Goal: Transaction & Acquisition: Purchase product/service

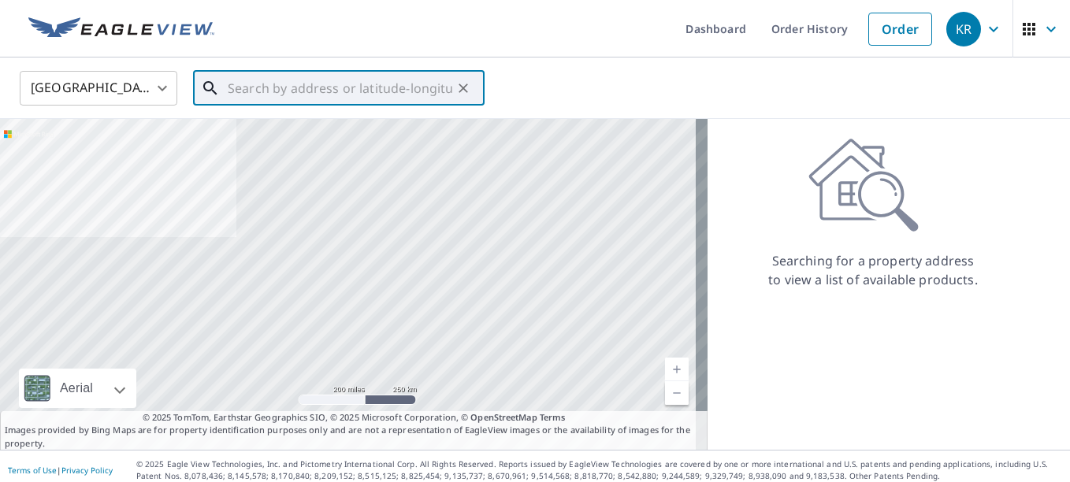
click at [345, 90] on input "text" at bounding box center [340, 88] width 224 height 44
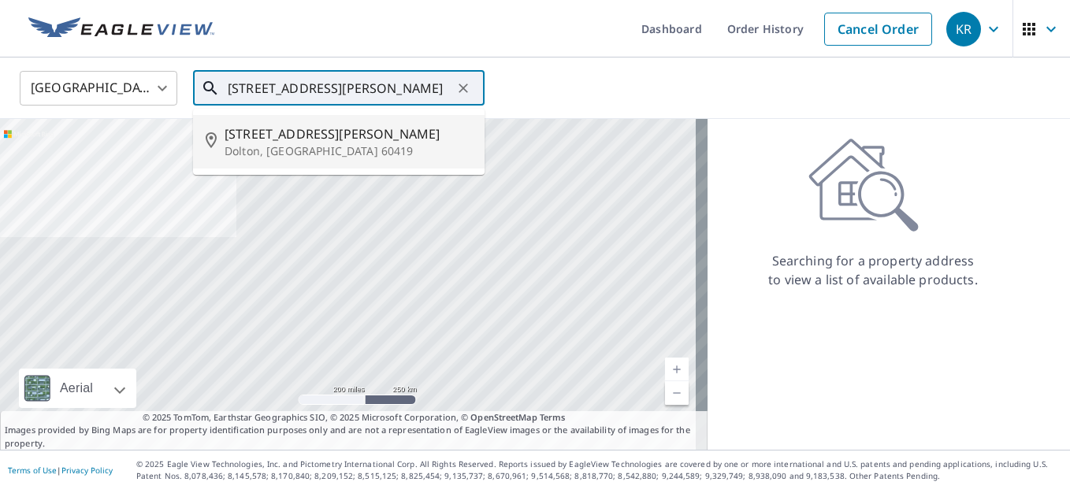
click at [304, 147] on p "Dolton, [GEOGRAPHIC_DATA] 60419" at bounding box center [347, 151] width 247 height 16
type input "[STREET_ADDRESS][PERSON_NAME]"
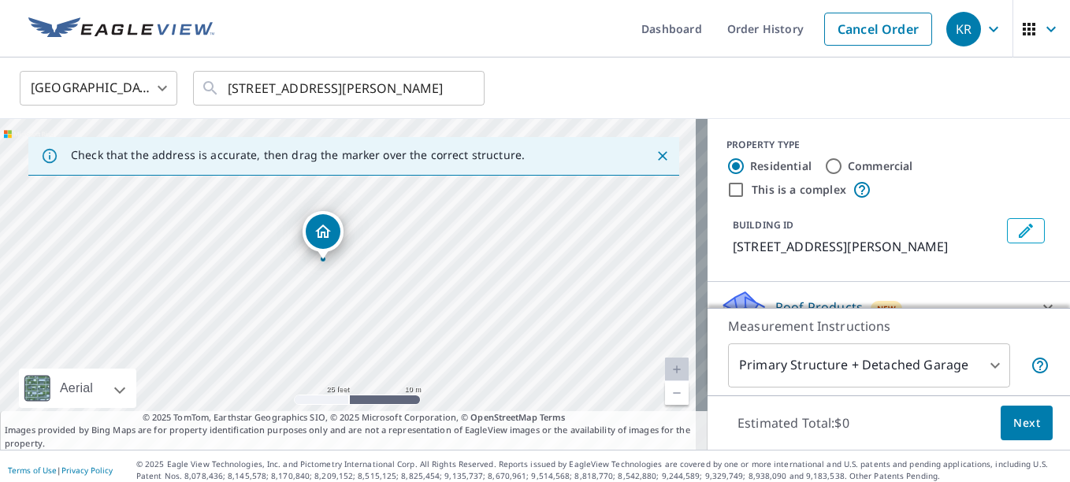
scroll to position [76, 0]
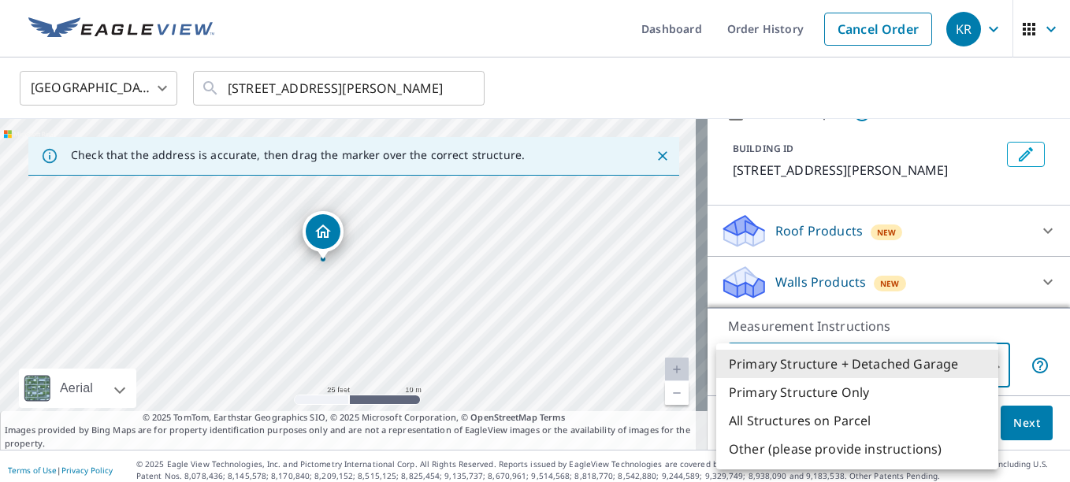
click at [872, 373] on body "KR KR Dashboard Order History Cancel Order KR [GEOGRAPHIC_DATA] [GEOGRAPHIC_DAT…" at bounding box center [535, 241] width 1070 height 482
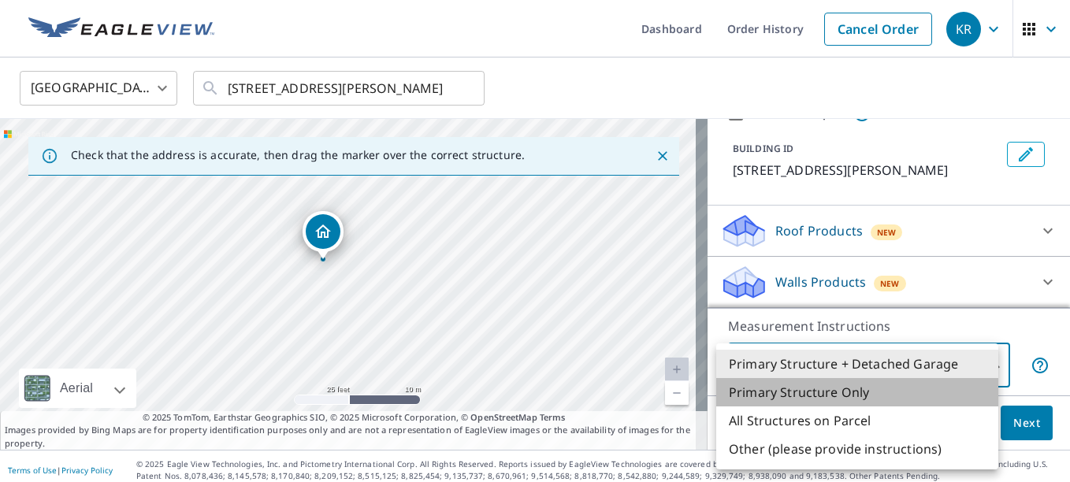
click at [833, 389] on li "Primary Structure Only" at bounding box center [857, 392] width 282 height 28
type input "2"
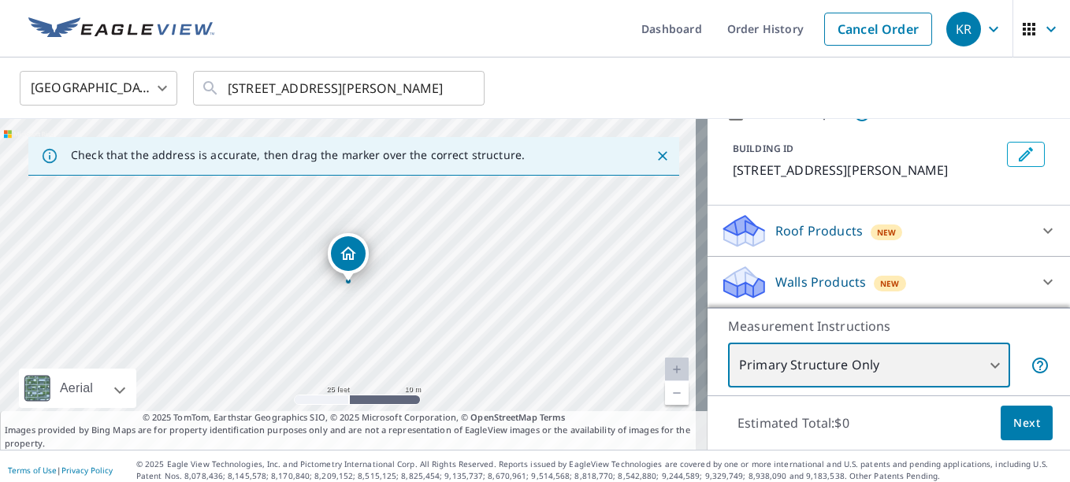
scroll to position [8, 0]
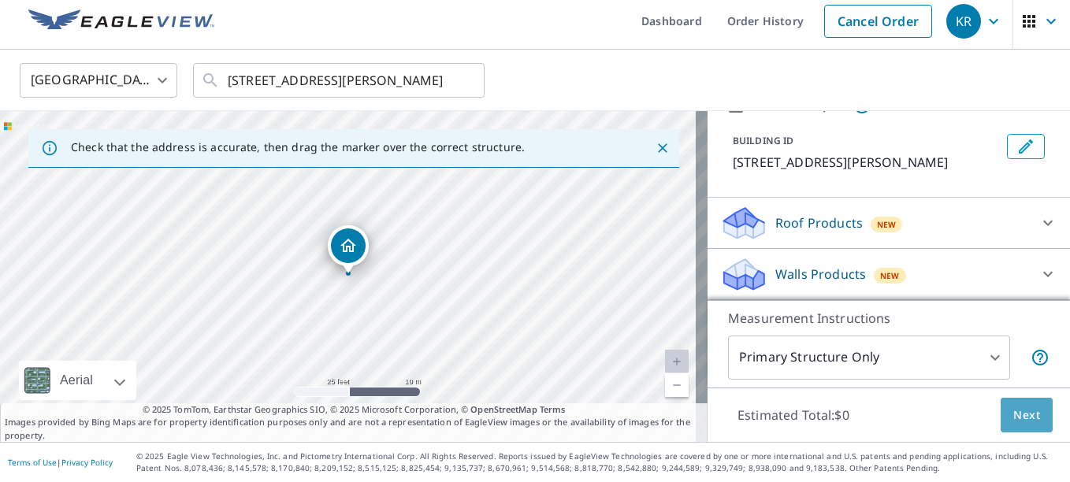
click at [1013, 422] on span "Next" at bounding box center [1026, 416] width 27 height 20
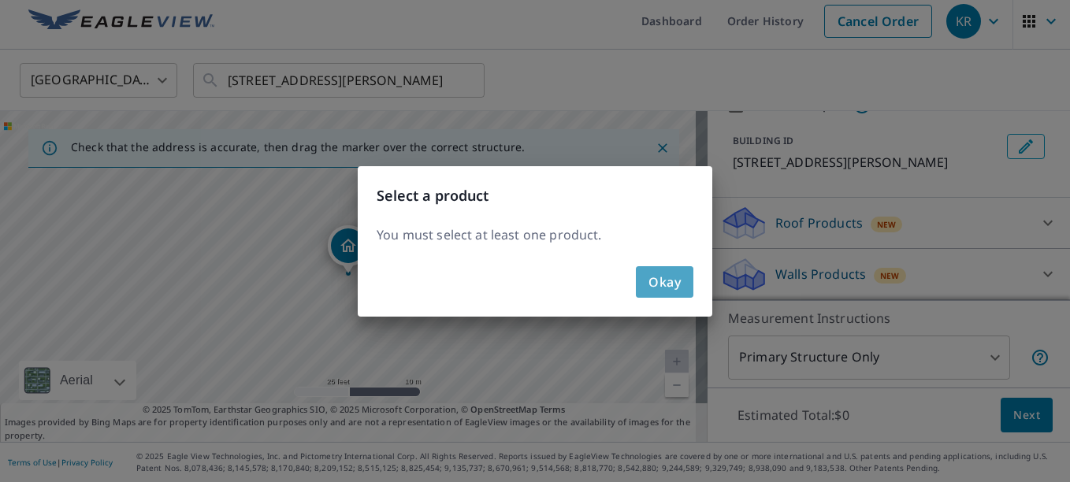
click at [666, 288] on span "Okay" at bounding box center [664, 282] width 32 height 22
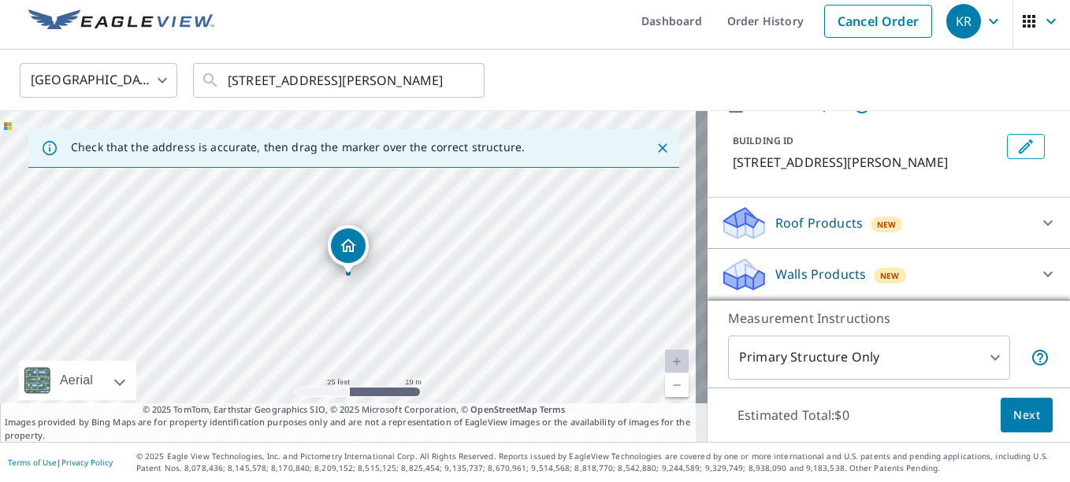
click at [887, 235] on div "Roof Products New" at bounding box center [874, 223] width 309 height 37
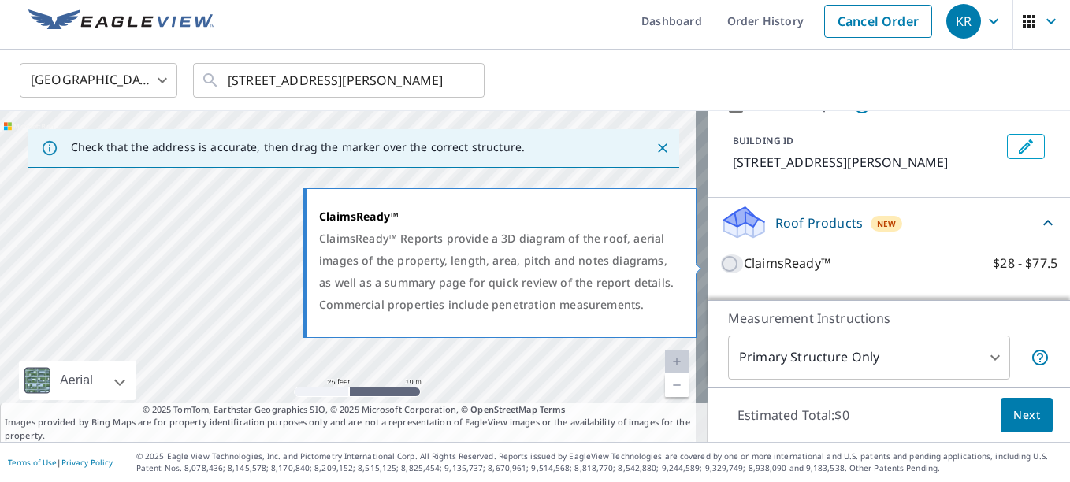
click at [721, 263] on input "ClaimsReady™ $28 - $77.5" at bounding box center [732, 263] width 24 height 19
checkbox input "true"
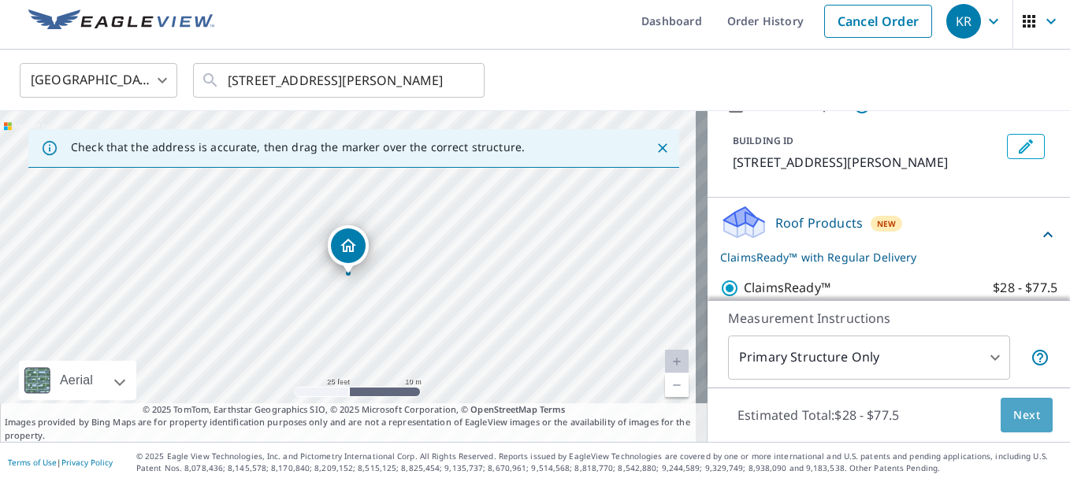
click at [1000, 423] on button "Next" at bounding box center [1026, 415] width 52 height 35
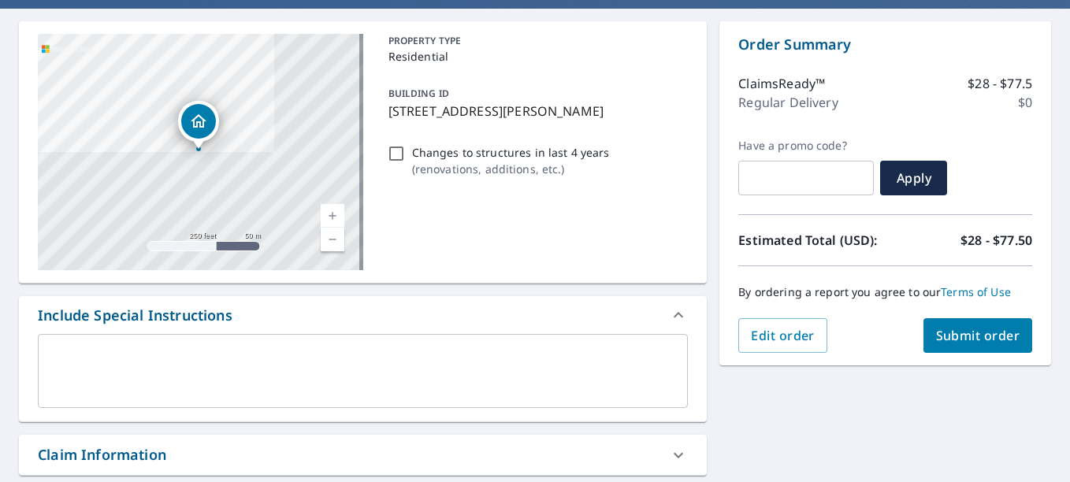
scroll to position [138, 0]
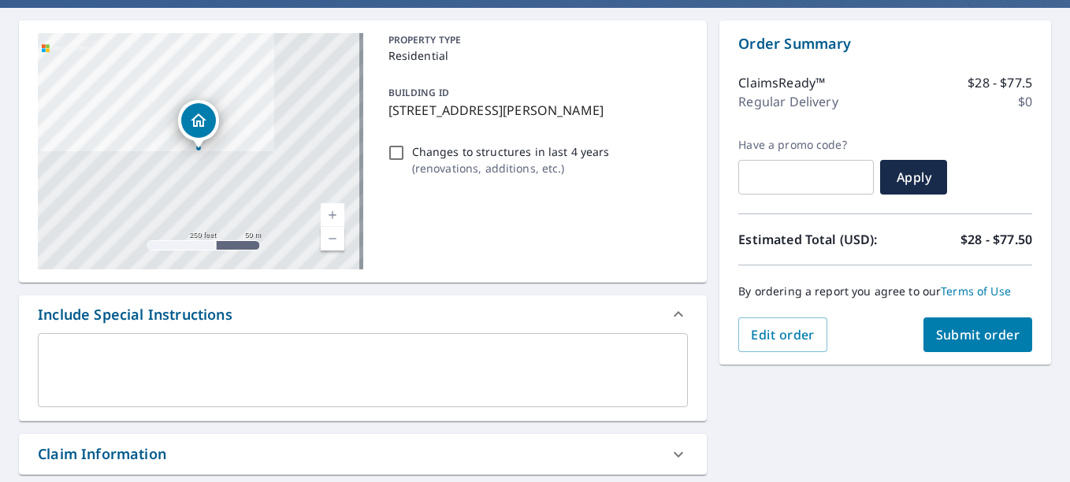
click at [940, 318] on button "Submit order" at bounding box center [977, 334] width 109 height 35
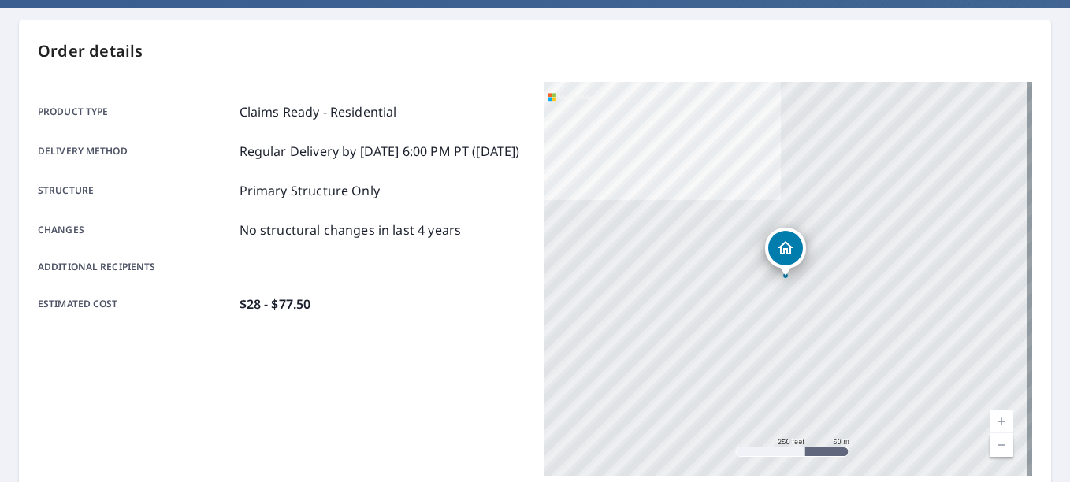
scroll to position [445, 0]
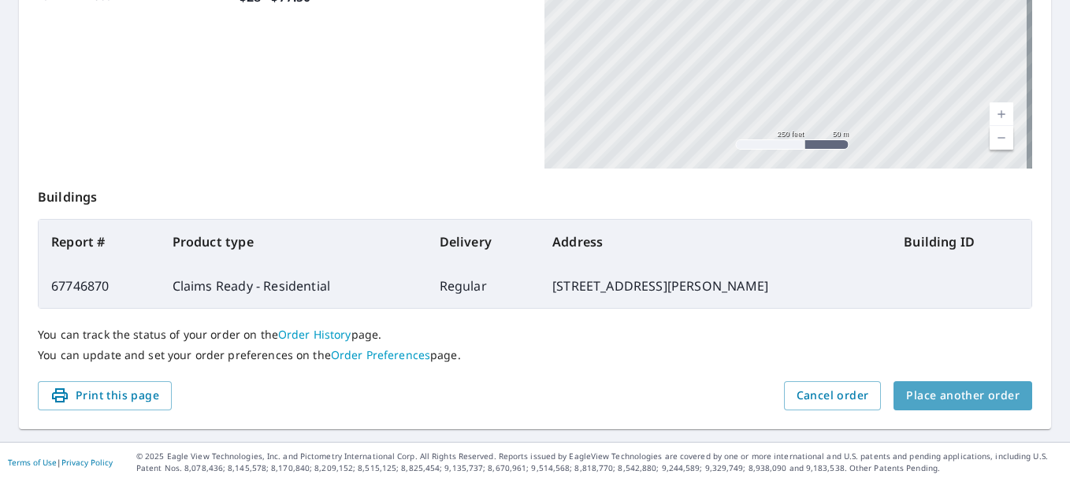
click at [953, 392] on span "Place another order" at bounding box center [962, 396] width 113 height 20
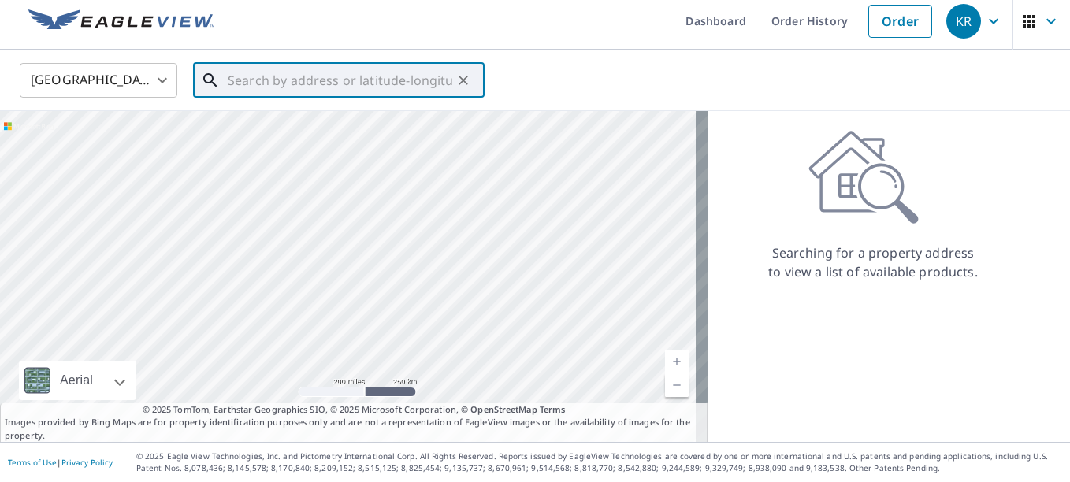
click at [312, 76] on input "text" at bounding box center [340, 80] width 224 height 44
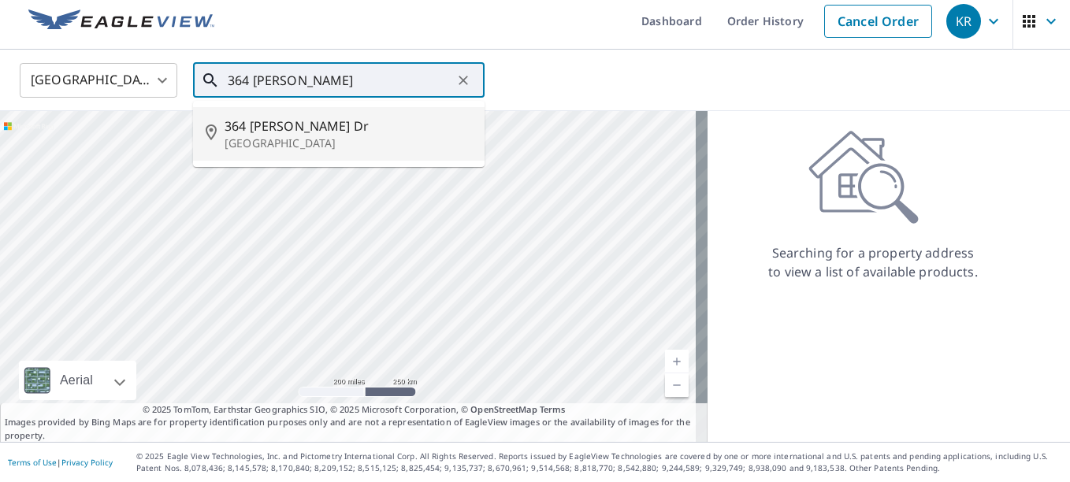
click at [333, 132] on span "364 [PERSON_NAME] Dr" at bounding box center [347, 126] width 247 height 19
type input "[STREET_ADDRESS][PERSON_NAME]"
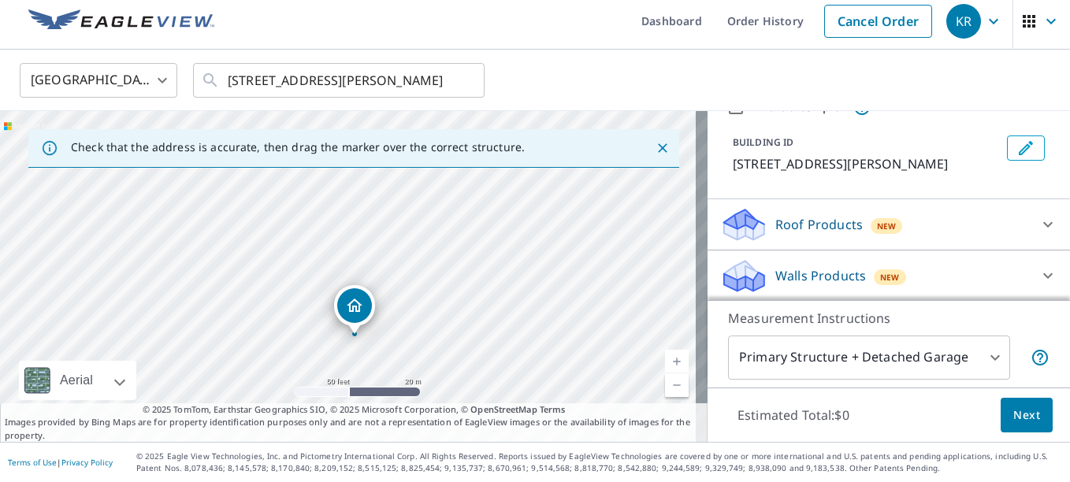
scroll to position [76, 0]
click at [1038, 222] on icon at bounding box center [1047, 222] width 19 height 19
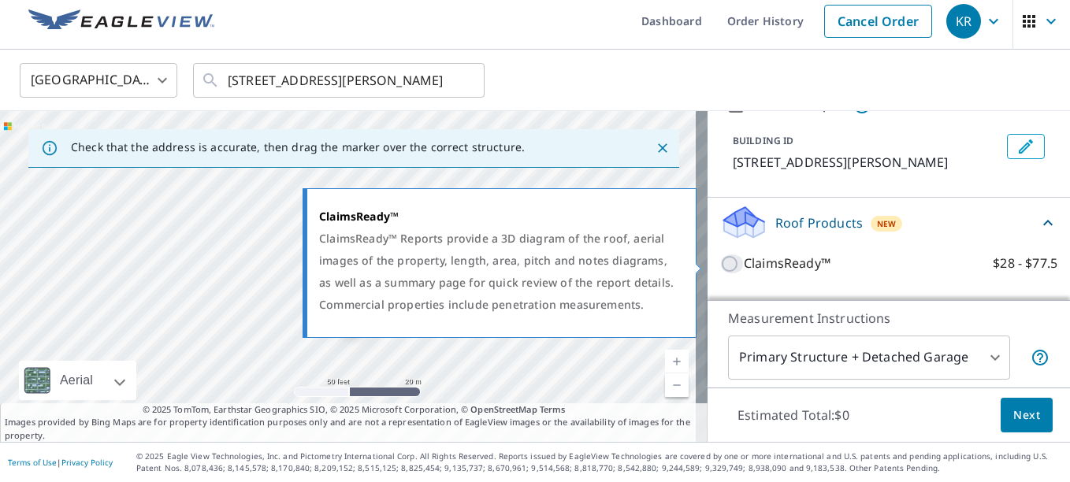
click at [720, 268] on input "ClaimsReady™ $28 - $77.5" at bounding box center [732, 263] width 24 height 19
checkbox input "true"
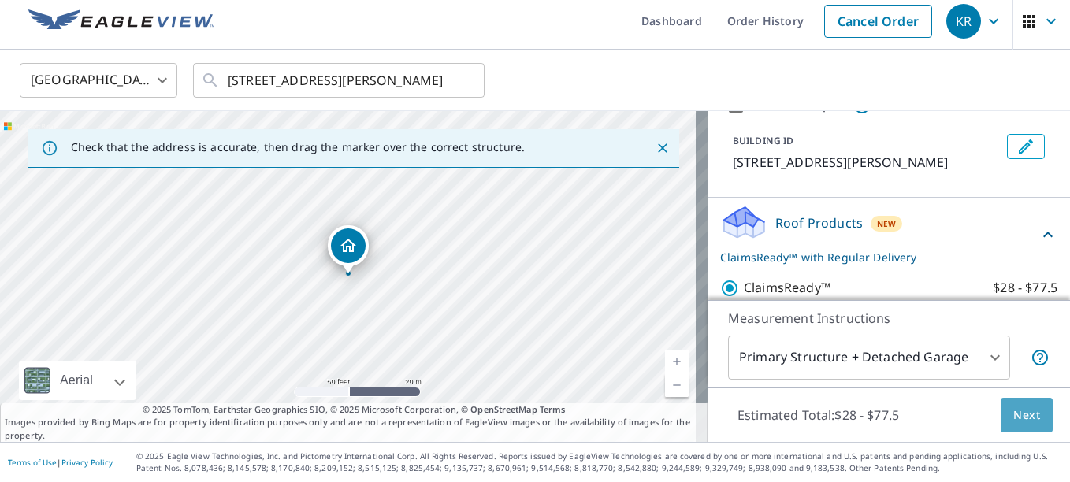
click at [1026, 410] on span "Next" at bounding box center [1026, 416] width 27 height 20
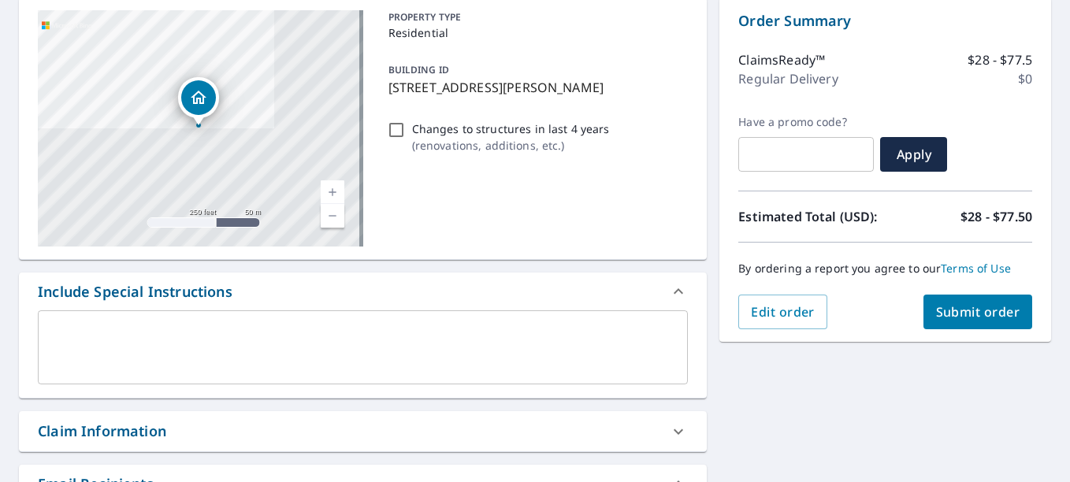
scroll to position [172, 0]
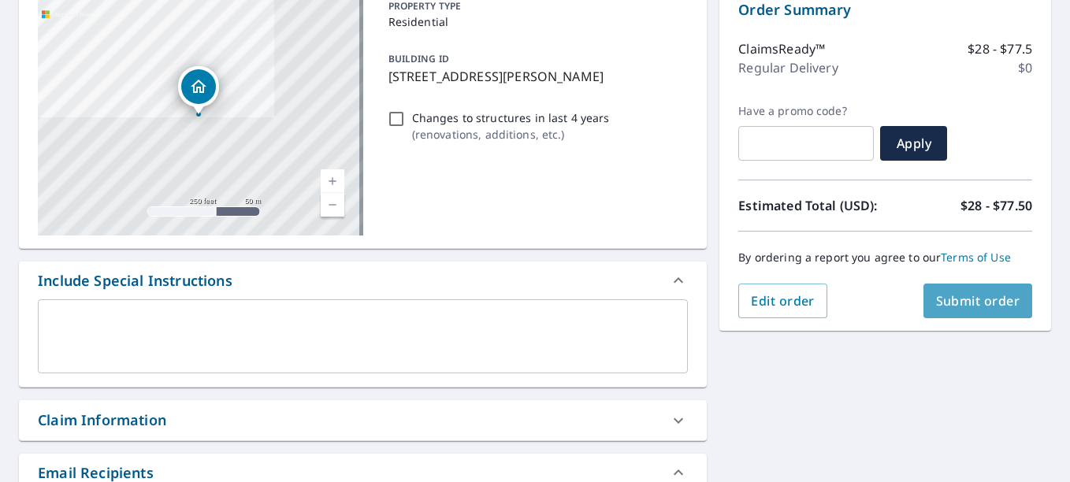
click at [982, 310] on button "Submit order" at bounding box center [977, 301] width 109 height 35
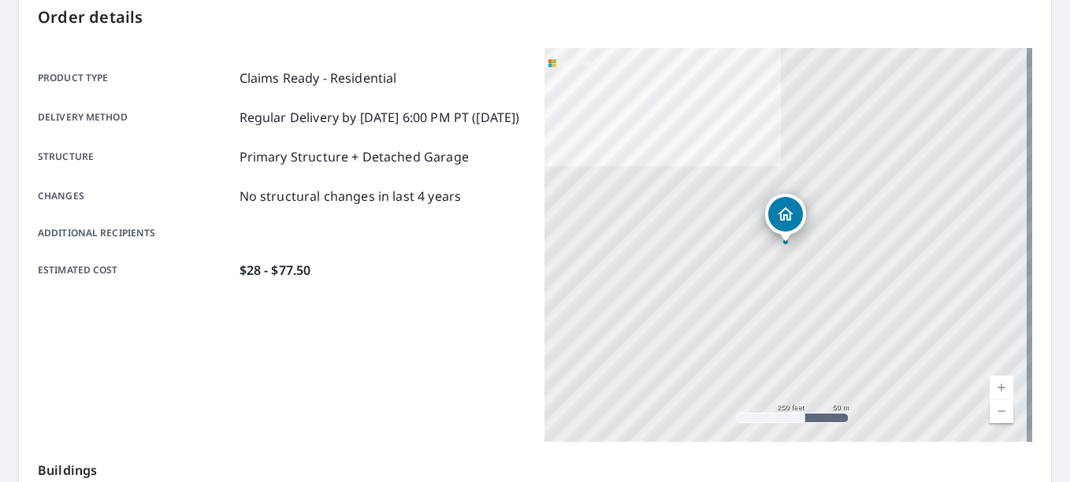
scroll to position [405, 0]
